Goal: Task Accomplishment & Management: Complete application form

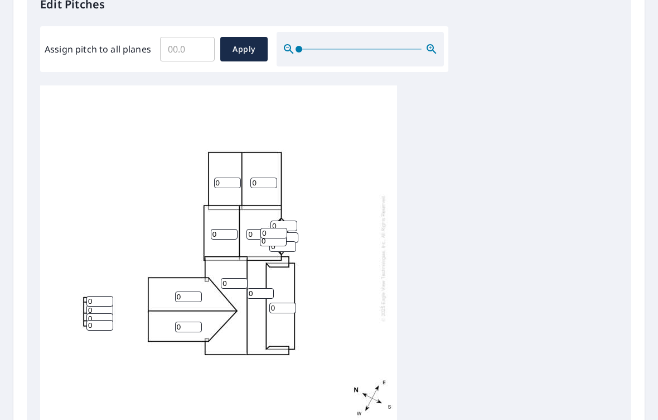
scroll to position [3, 0]
click at [277, 304] on input "0" at bounding box center [283, 307] width 27 height 11
click at [283, 302] on input "0" at bounding box center [283, 307] width 27 height 11
type input "2"
click at [254, 288] on input "0" at bounding box center [260, 293] width 27 height 11
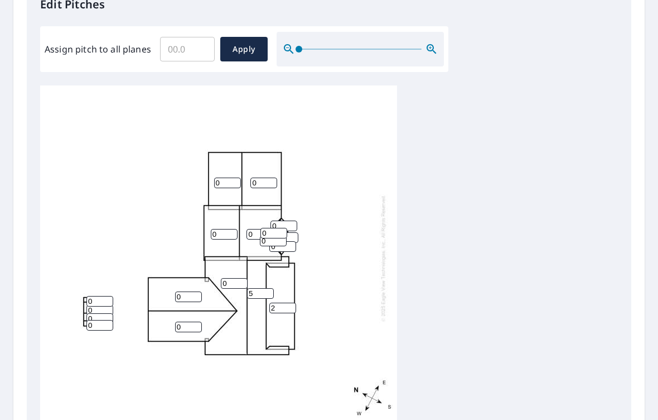
type input "5"
click at [228, 278] on input "0" at bounding box center [234, 283] width 27 height 11
type input "5"
click at [194, 321] on input "0" at bounding box center [188, 326] width 27 height 11
type input "5"
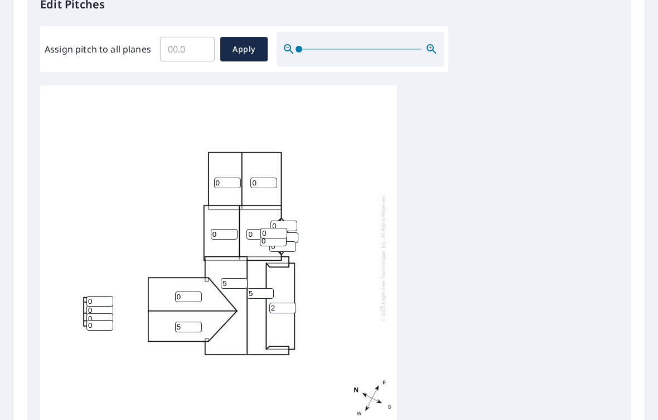
click at [189, 291] on input "0" at bounding box center [188, 296] width 27 height 11
type input "5"
click at [283, 241] on input "0" at bounding box center [283, 246] width 27 height 11
type input "5"
click at [270, 241] on input "5" at bounding box center [283, 246] width 27 height 11
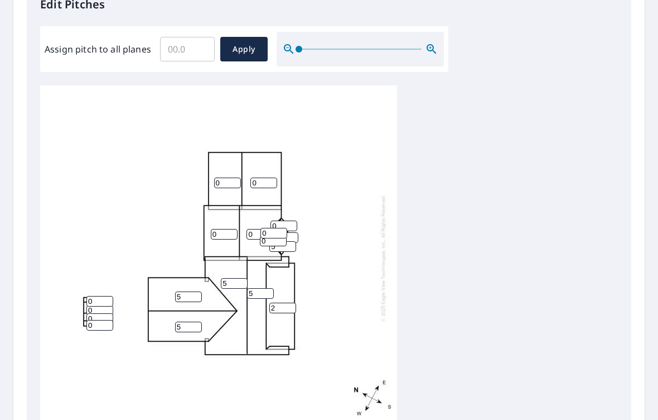
click at [272, 229] on input "0" at bounding box center [274, 233] width 27 height 11
type input "5"
click at [265, 235] on input "0" at bounding box center [273, 240] width 27 height 11
type input "5"
click at [290, 232] on input "0" at bounding box center [285, 237] width 27 height 11
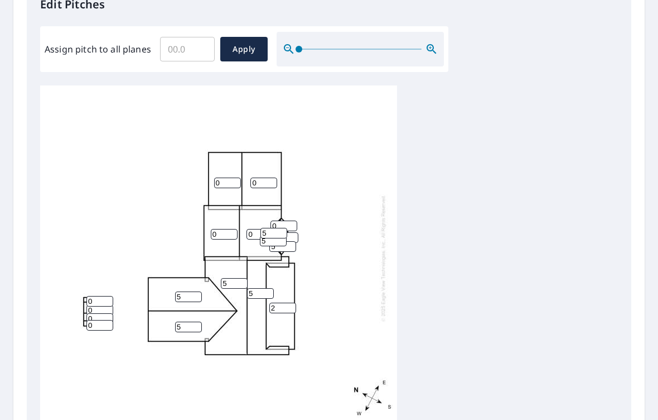
type input "5"
click at [285, 220] on input "0" at bounding box center [284, 225] width 27 height 11
type input "5"
click at [258, 229] on input "0" at bounding box center [260, 234] width 27 height 11
type input "5"
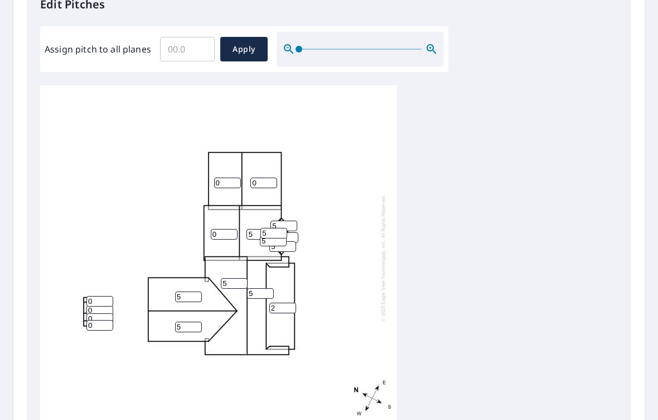
click at [223, 229] on input "0" at bounding box center [224, 234] width 27 height 11
type input "5"
click at [263, 177] on input "0" at bounding box center [264, 182] width 27 height 11
type input "5"
click at [229, 177] on input "0" at bounding box center [227, 182] width 27 height 11
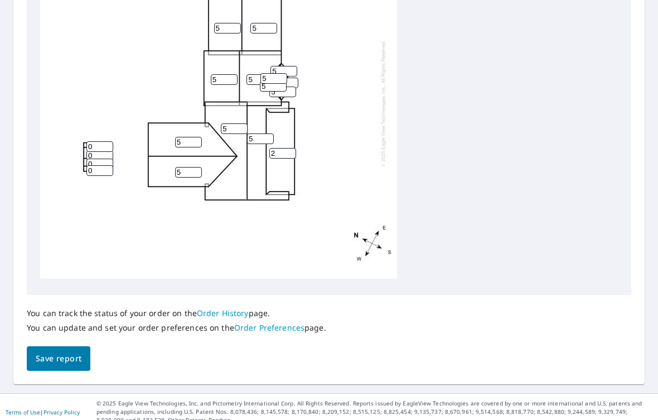
scroll to position [471, 0]
type input "5"
click at [63, 352] on span "Save report" at bounding box center [59, 359] width 46 height 14
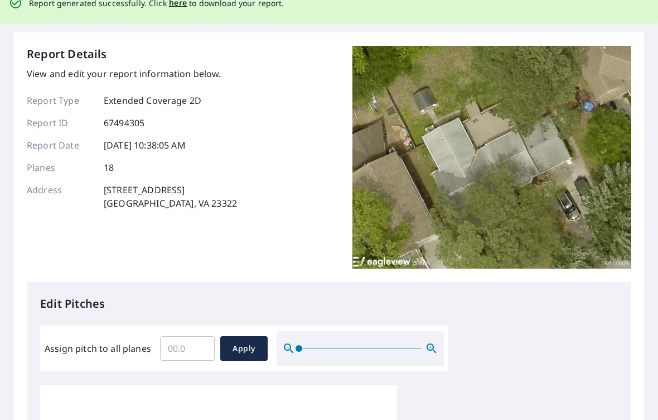
scroll to position [0, 0]
